Goal: Task Accomplishment & Management: Manage account settings

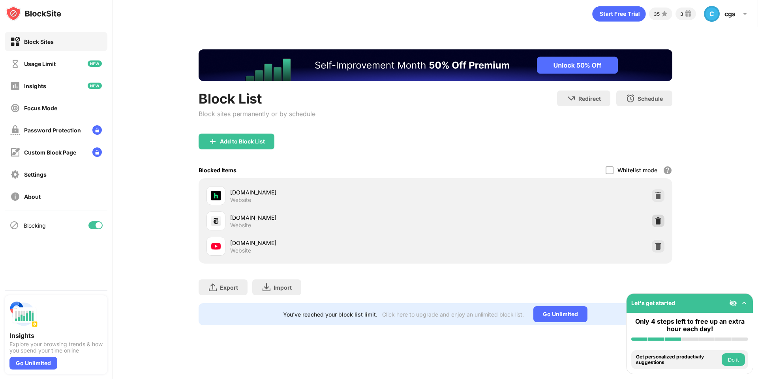
click at [660, 217] on img at bounding box center [658, 221] width 8 height 8
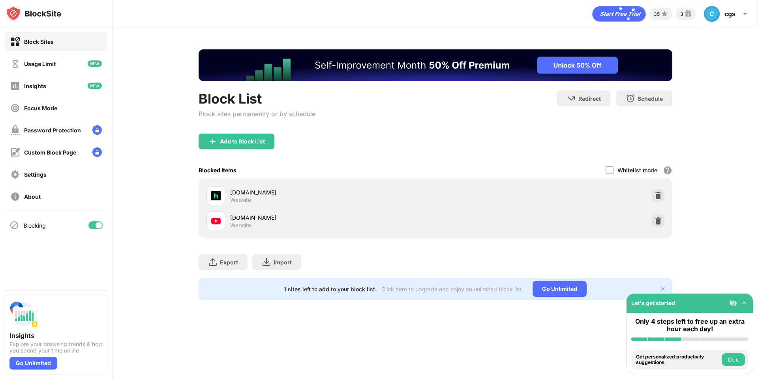
click at [248, 150] on div "Add to Block List" at bounding box center [436, 147] width 474 height 28
click at [248, 140] on div "Add to Block List" at bounding box center [242, 141] width 45 height 6
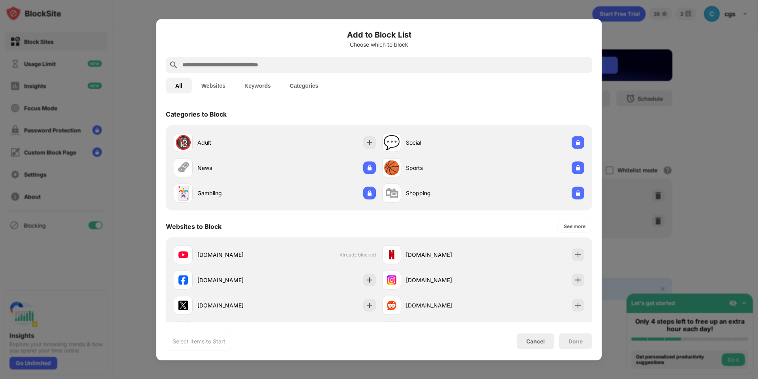
click at [278, 64] on input "text" at bounding box center [386, 64] width 408 height 9
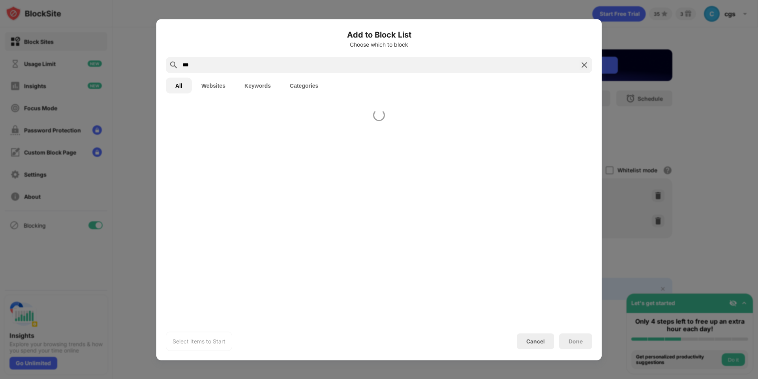
type input "***"
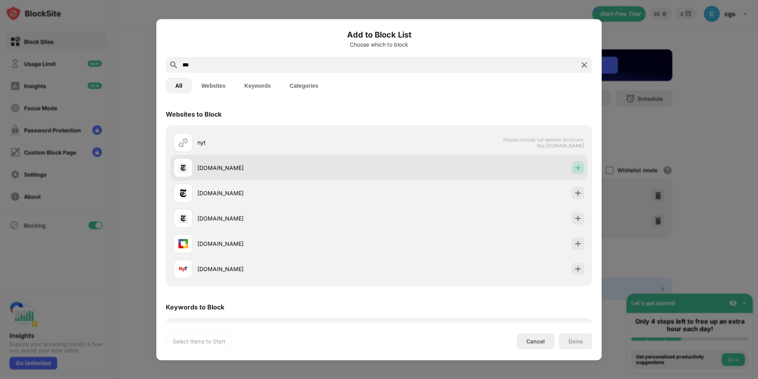
click at [575, 163] on div at bounding box center [578, 167] width 13 height 13
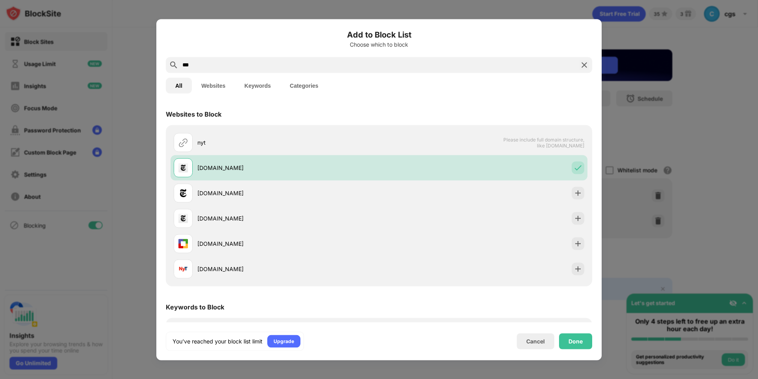
click at [578, 350] on div "You’ve reached your block list limit Upgrade Cancel Done" at bounding box center [379, 340] width 427 height 19
click at [582, 343] on div "Done" at bounding box center [576, 341] width 14 height 6
